Goal: Find specific page/section: Find specific page/section

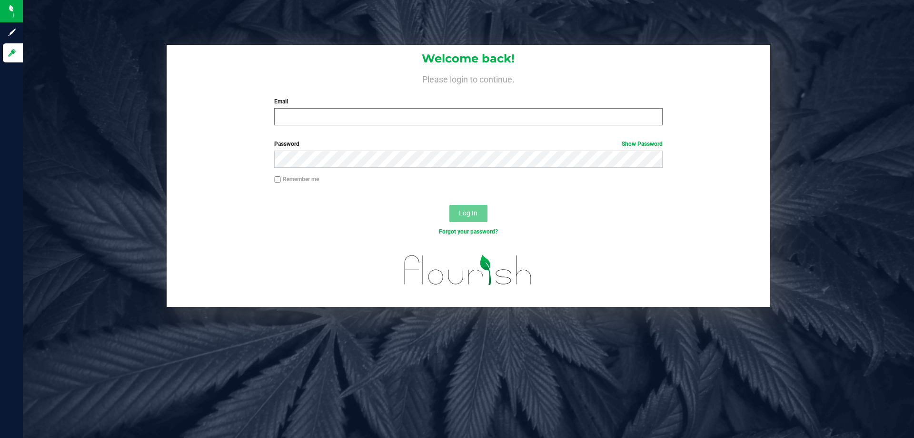
type input "[EMAIL_ADDRESS][DOMAIN_NAME]"
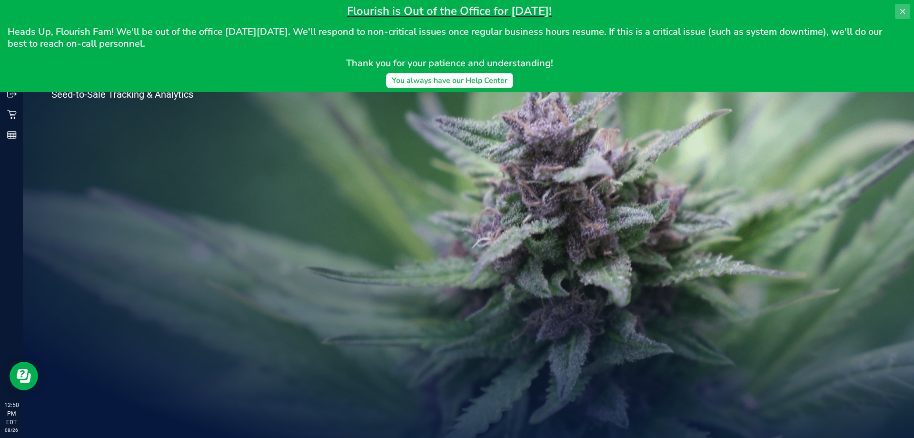
click at [901, 6] on button at bounding box center [902, 11] width 15 height 15
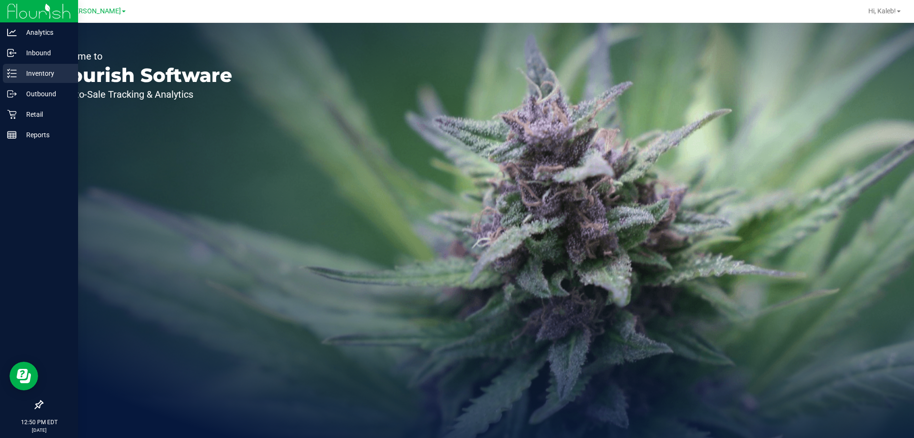
click at [38, 76] on p "Inventory" at bounding box center [45, 73] width 57 height 11
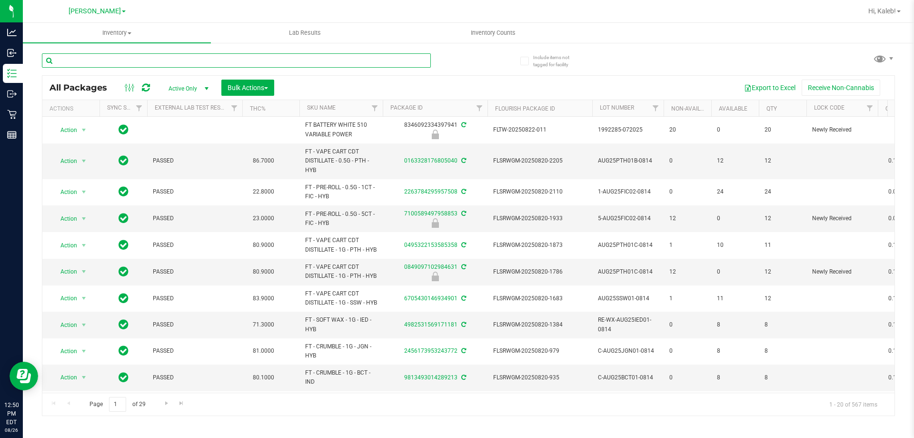
click at [163, 54] on input "text" at bounding box center [236, 60] width 389 height 14
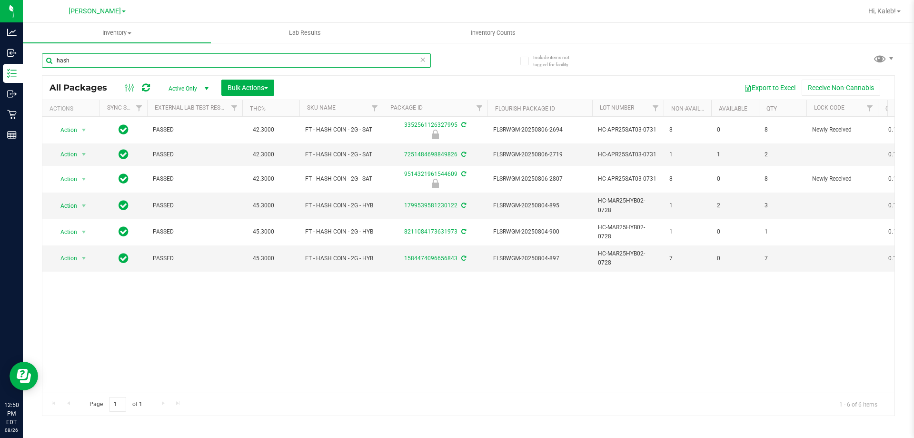
click at [340, 64] on input "hash" at bounding box center [236, 60] width 389 height 14
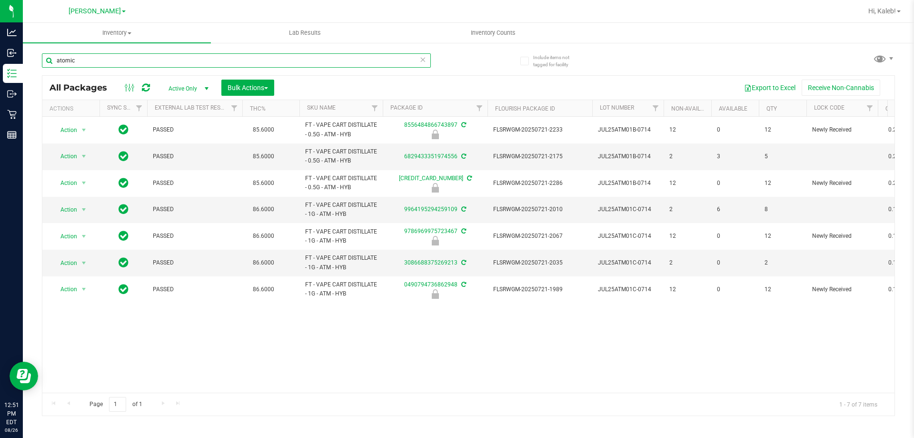
click at [259, 57] on input "atomic" at bounding box center [236, 60] width 389 height 14
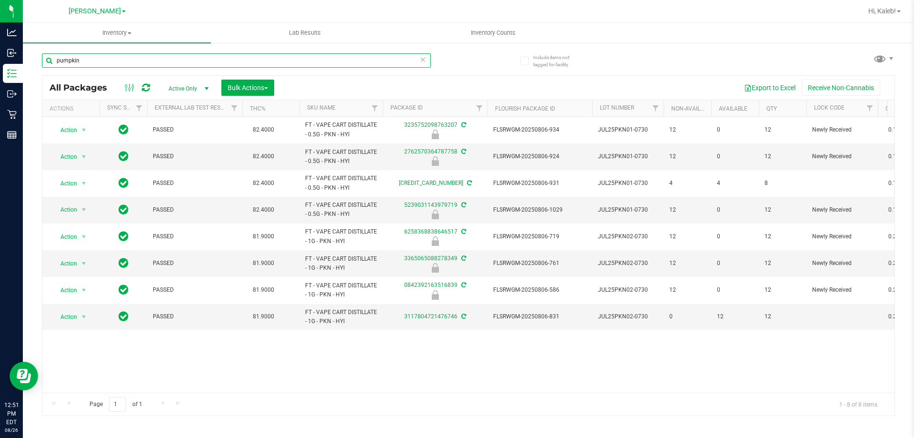
click at [279, 57] on input "pumpkin" at bounding box center [236, 60] width 389 height 14
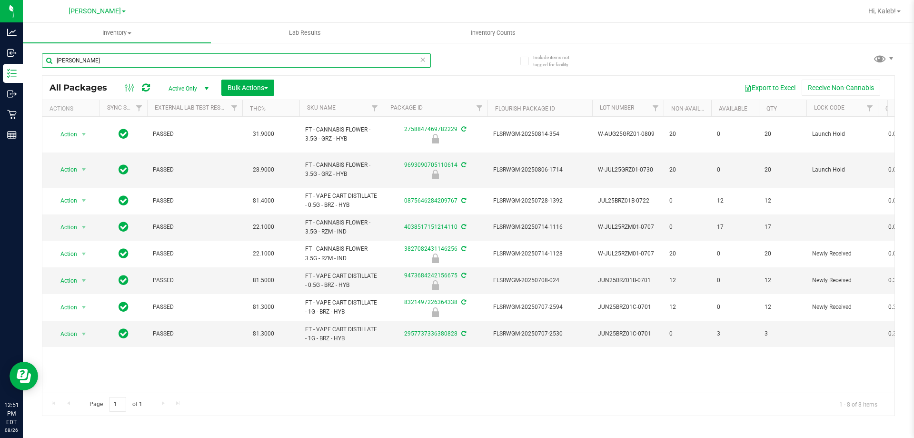
click at [242, 60] on input "[PERSON_NAME]" at bounding box center [236, 60] width 389 height 14
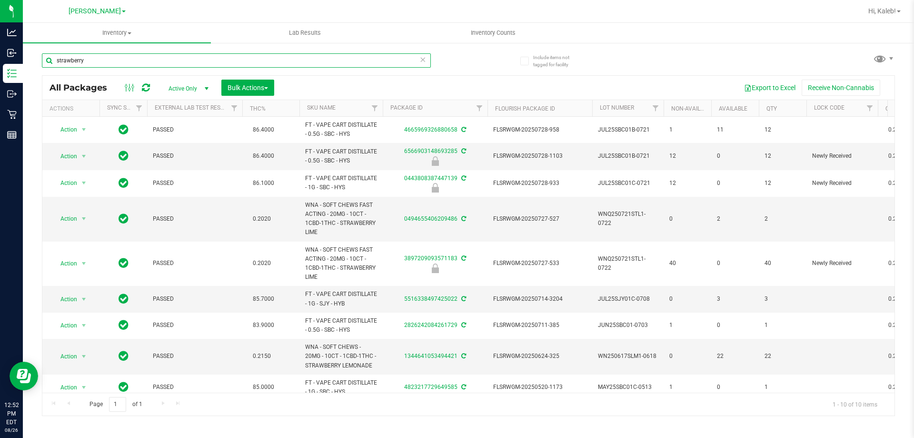
click at [336, 60] on input "strawberry" at bounding box center [236, 60] width 389 height 14
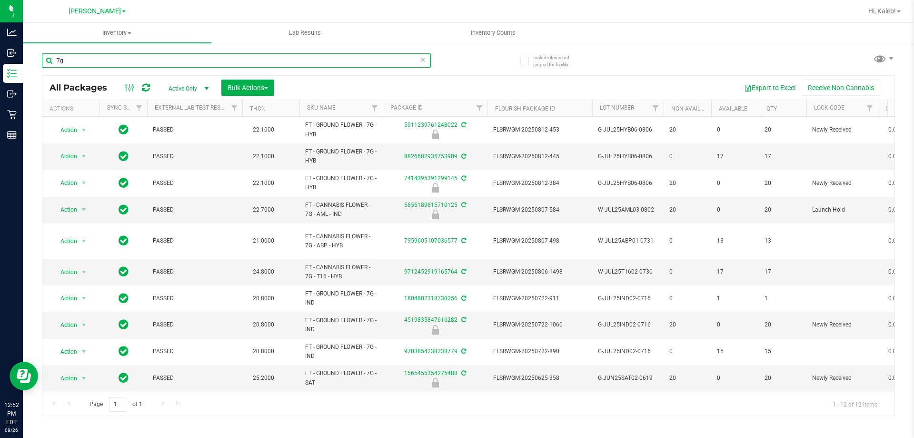
type input "7g"
